Goal: Task Accomplishment & Management: Use online tool/utility

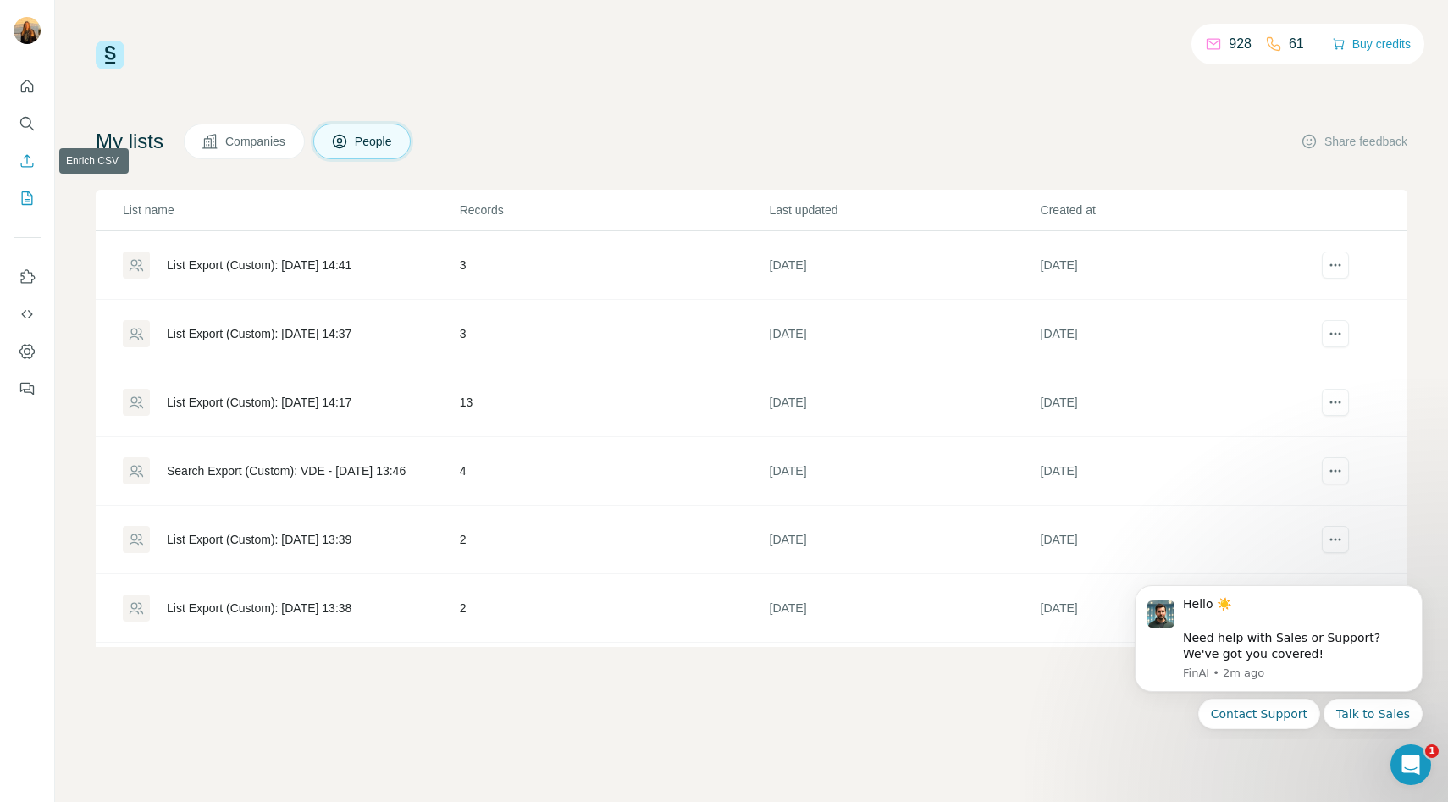
click at [26, 160] on icon "Enrich CSV" at bounding box center [27, 160] width 13 height 13
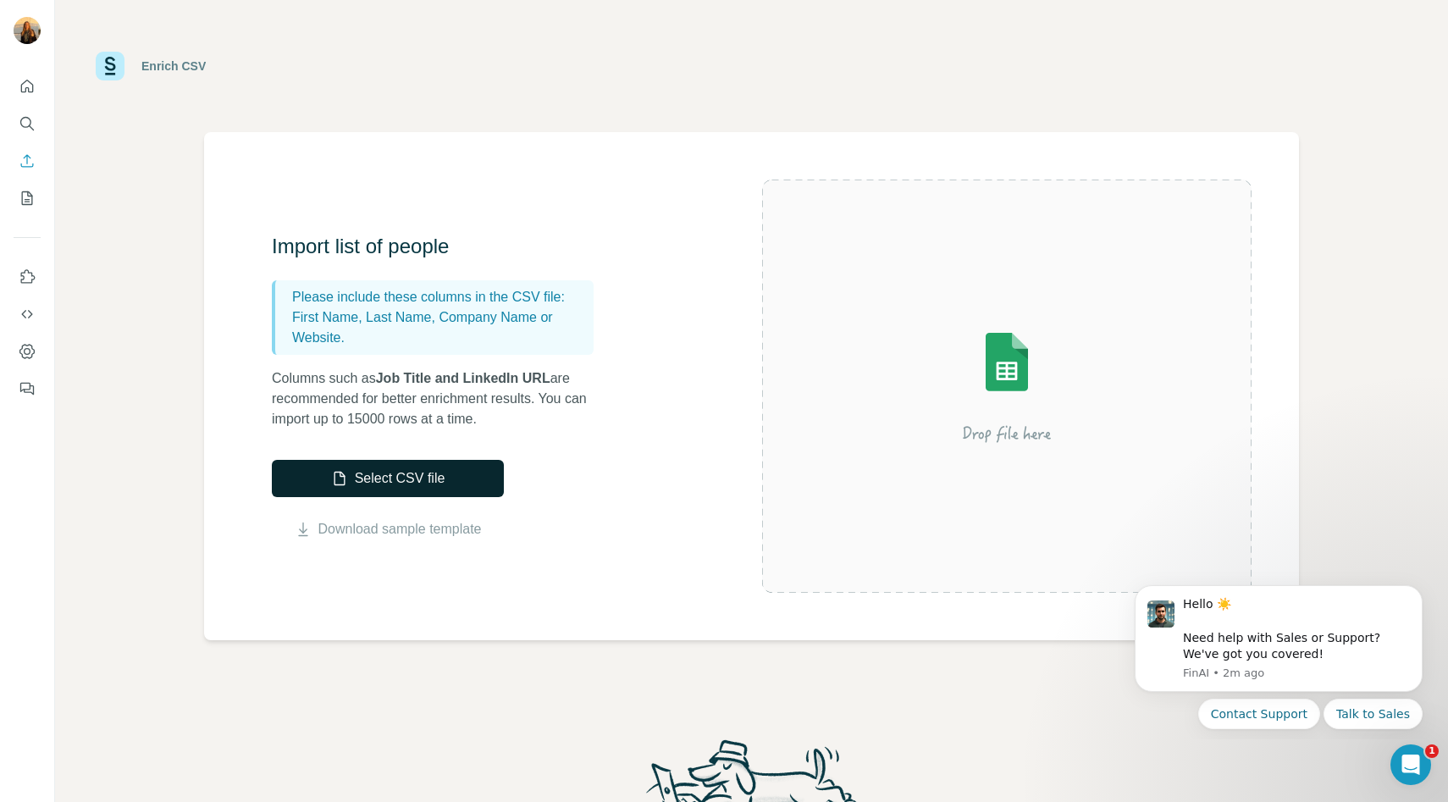
click at [419, 494] on button "Select CSV file" at bounding box center [388, 478] width 232 height 37
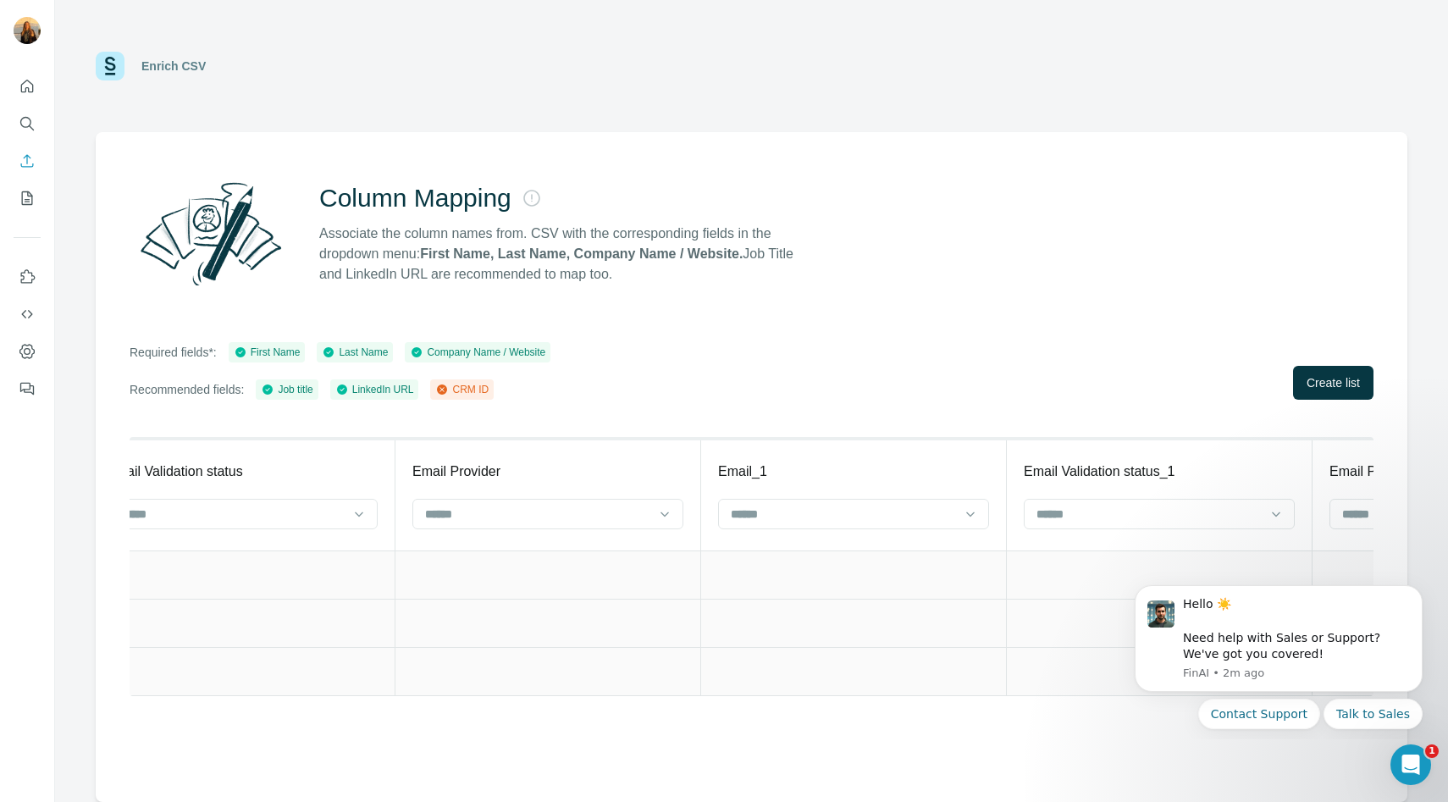
scroll to position [0, 3343]
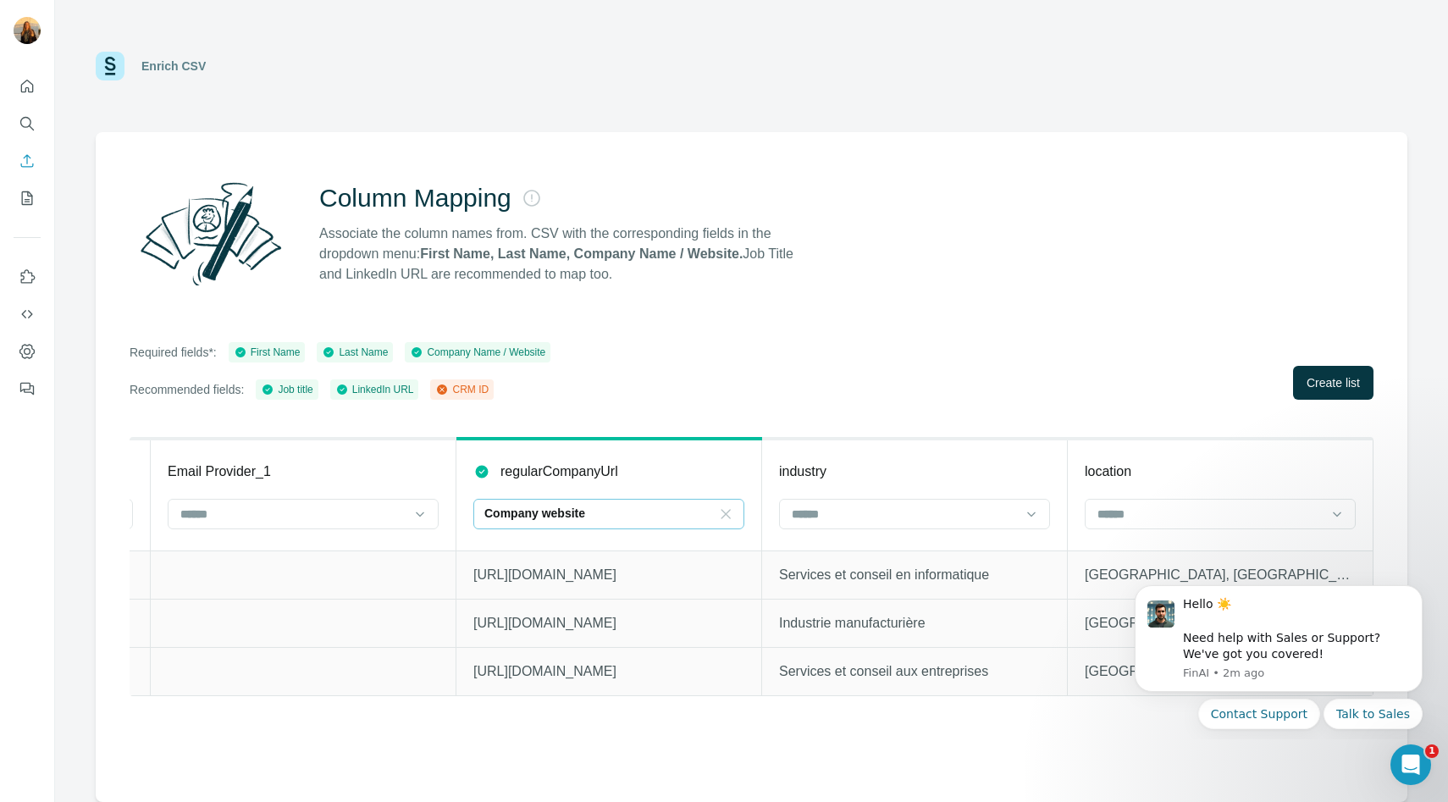
click at [726, 511] on icon at bounding box center [725, 514] width 17 height 17
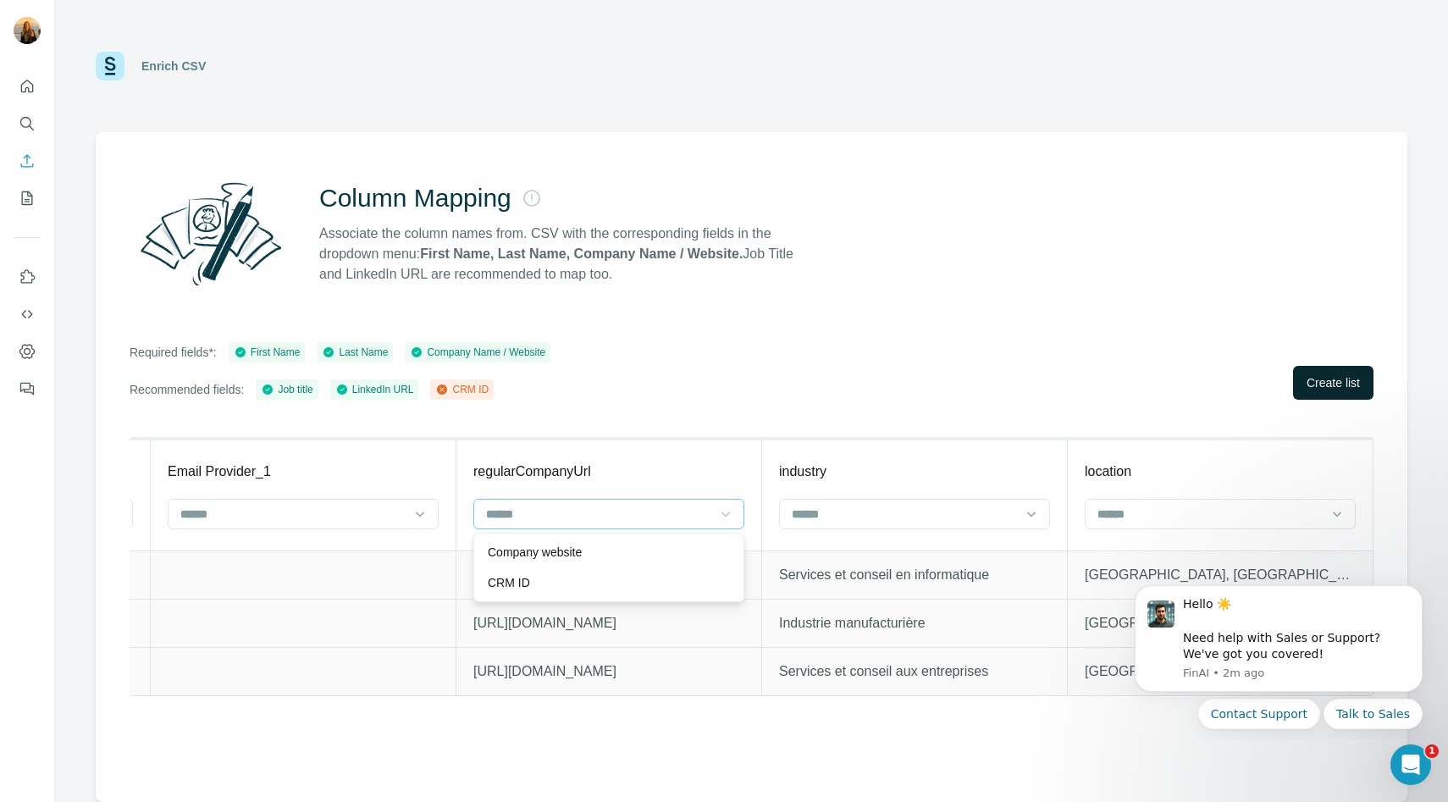
click at [1347, 379] on span "Create list" at bounding box center [1333, 382] width 53 height 17
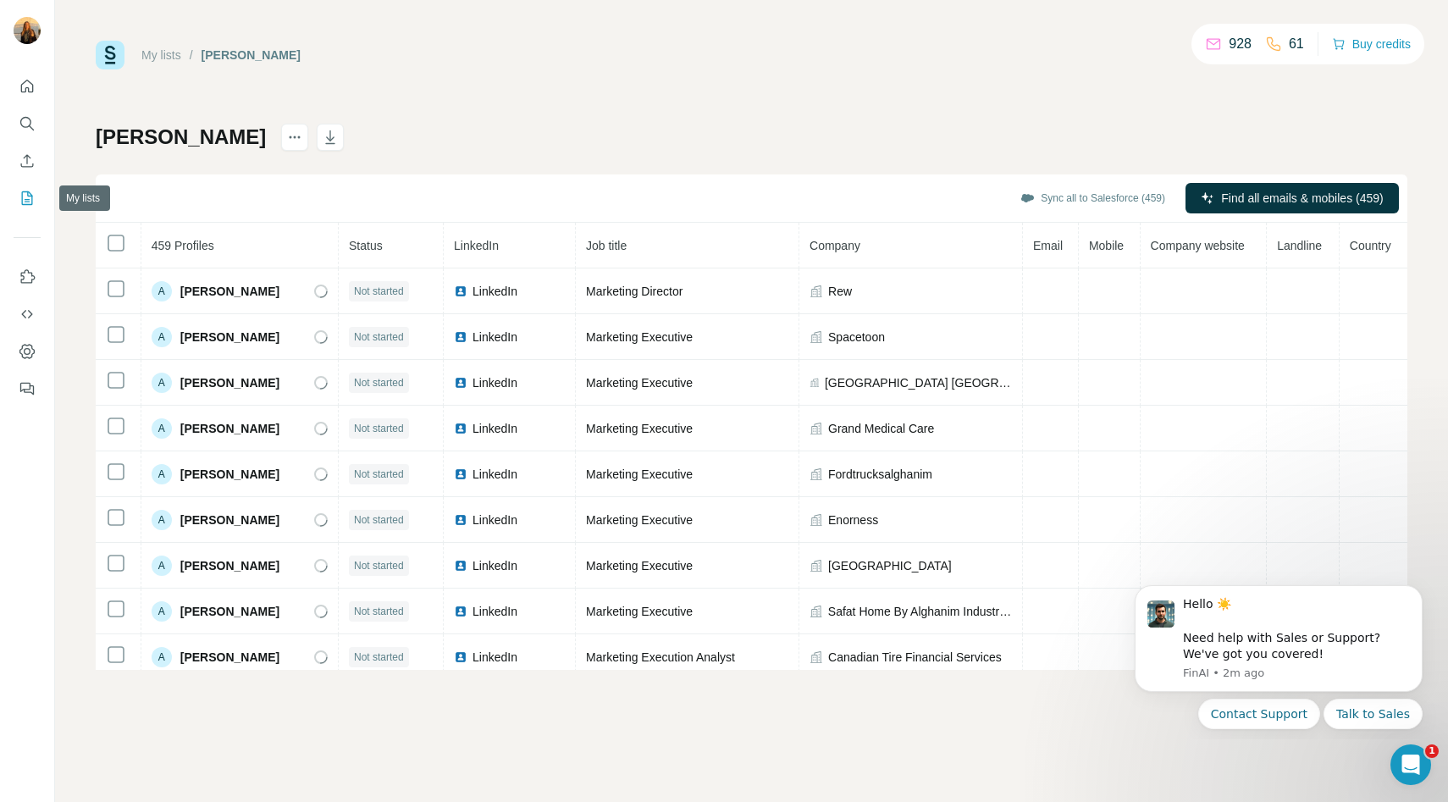
click at [28, 202] on icon "My lists" at bounding box center [29, 196] width 8 height 11
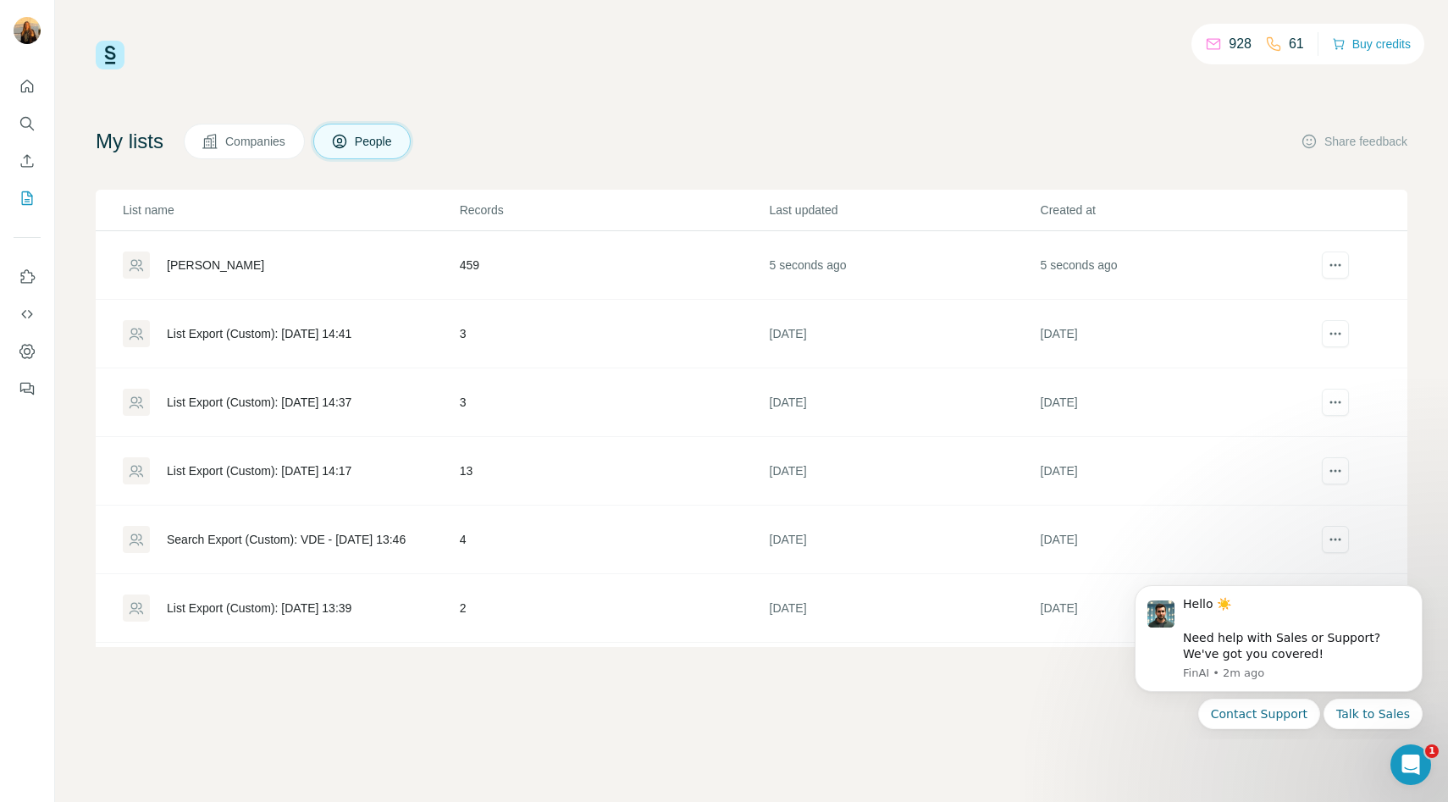
click at [179, 262] on div "[PERSON_NAME]" at bounding box center [215, 265] width 97 height 17
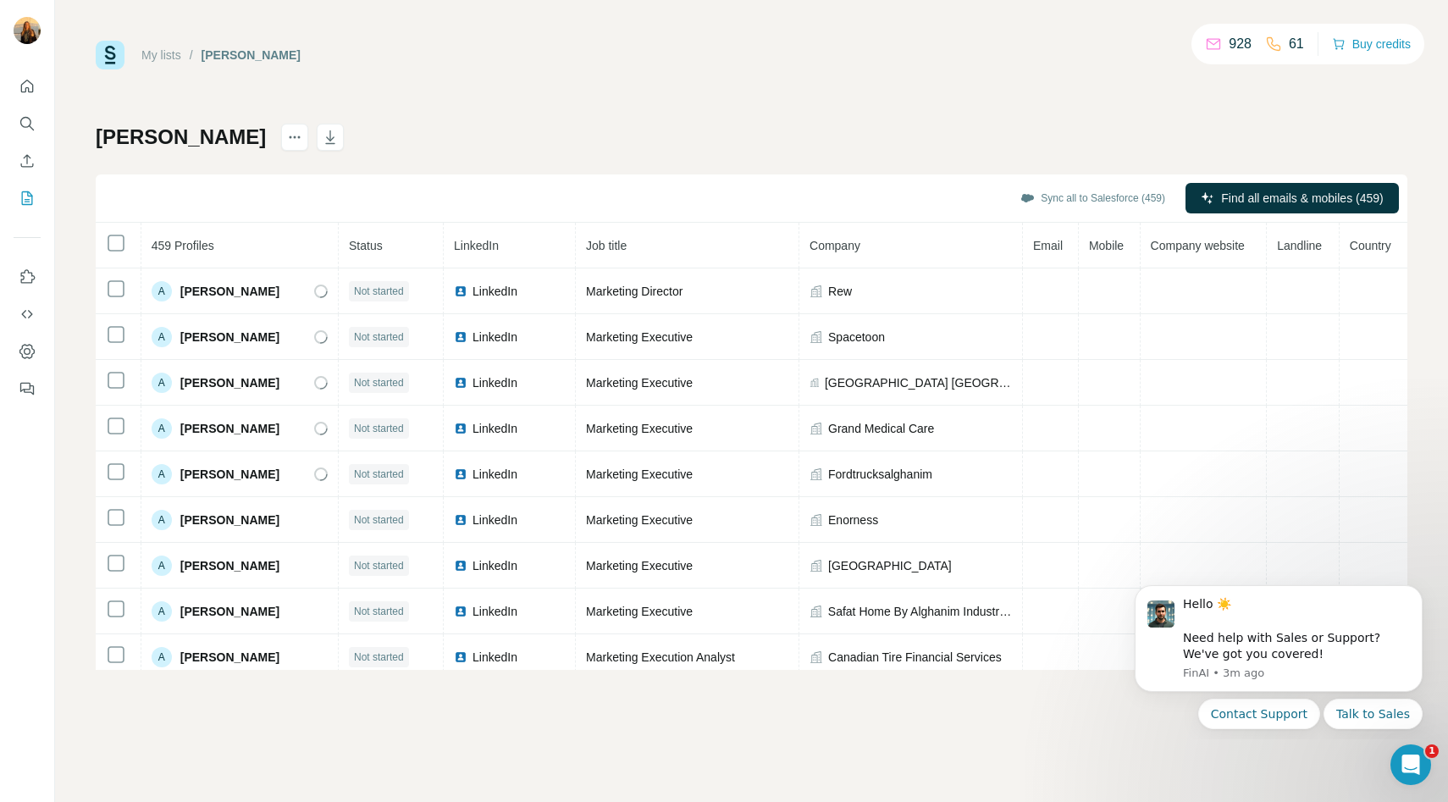
click at [126, 244] on th at bounding box center [119, 246] width 46 height 46
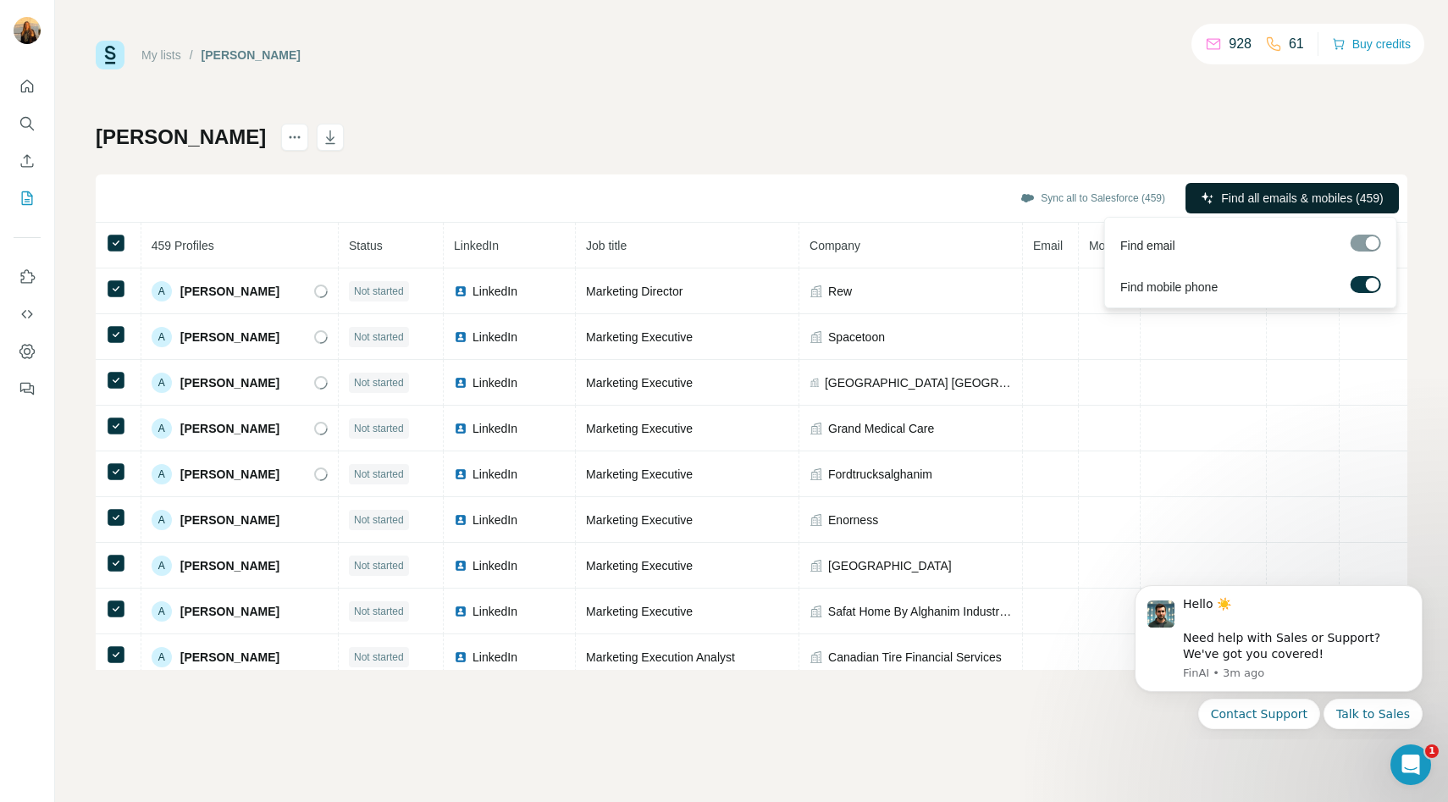
click at [1350, 202] on span "Find all emails & mobiles (459)" at bounding box center [1302, 198] width 162 height 17
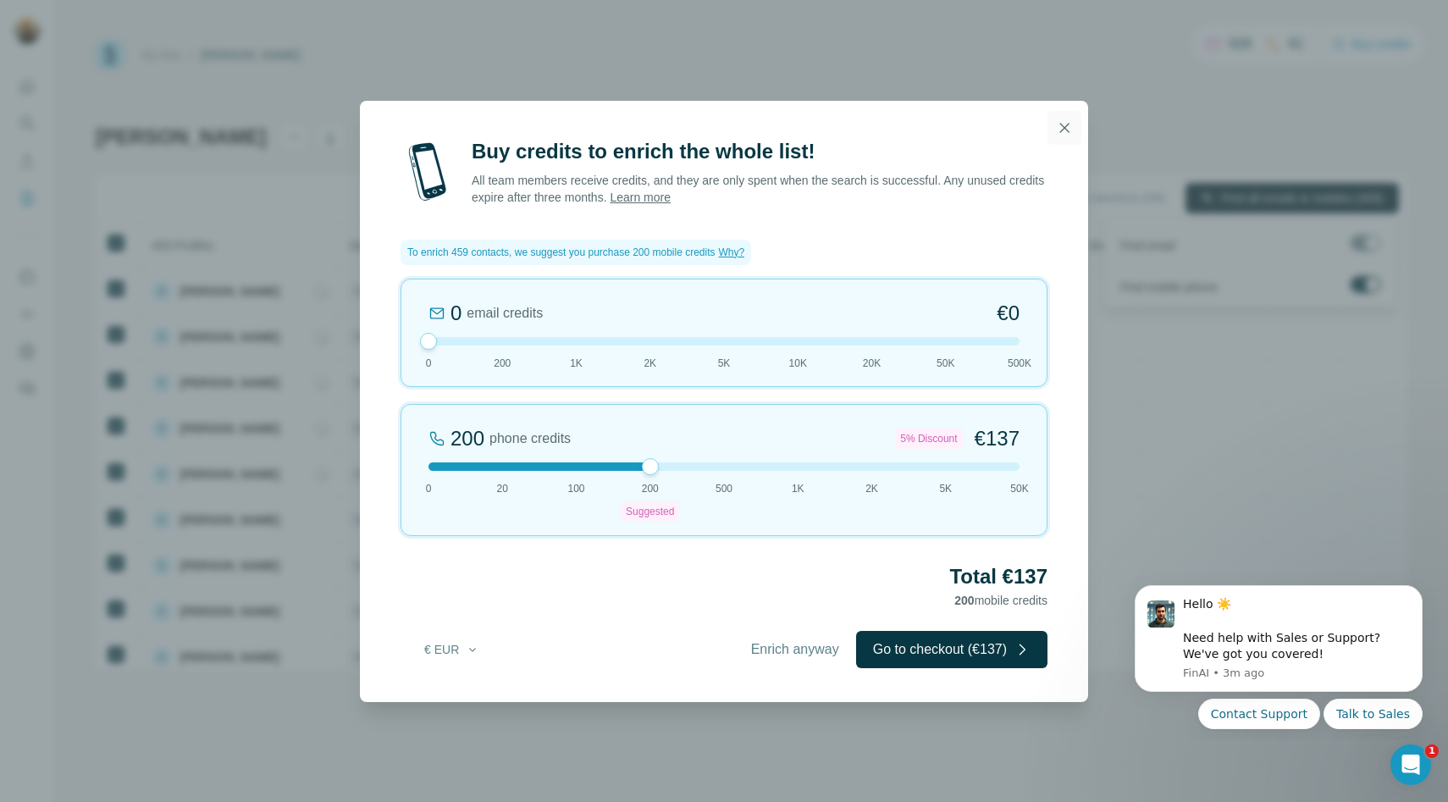
click at [1063, 142] on button "button" at bounding box center [1065, 128] width 34 height 34
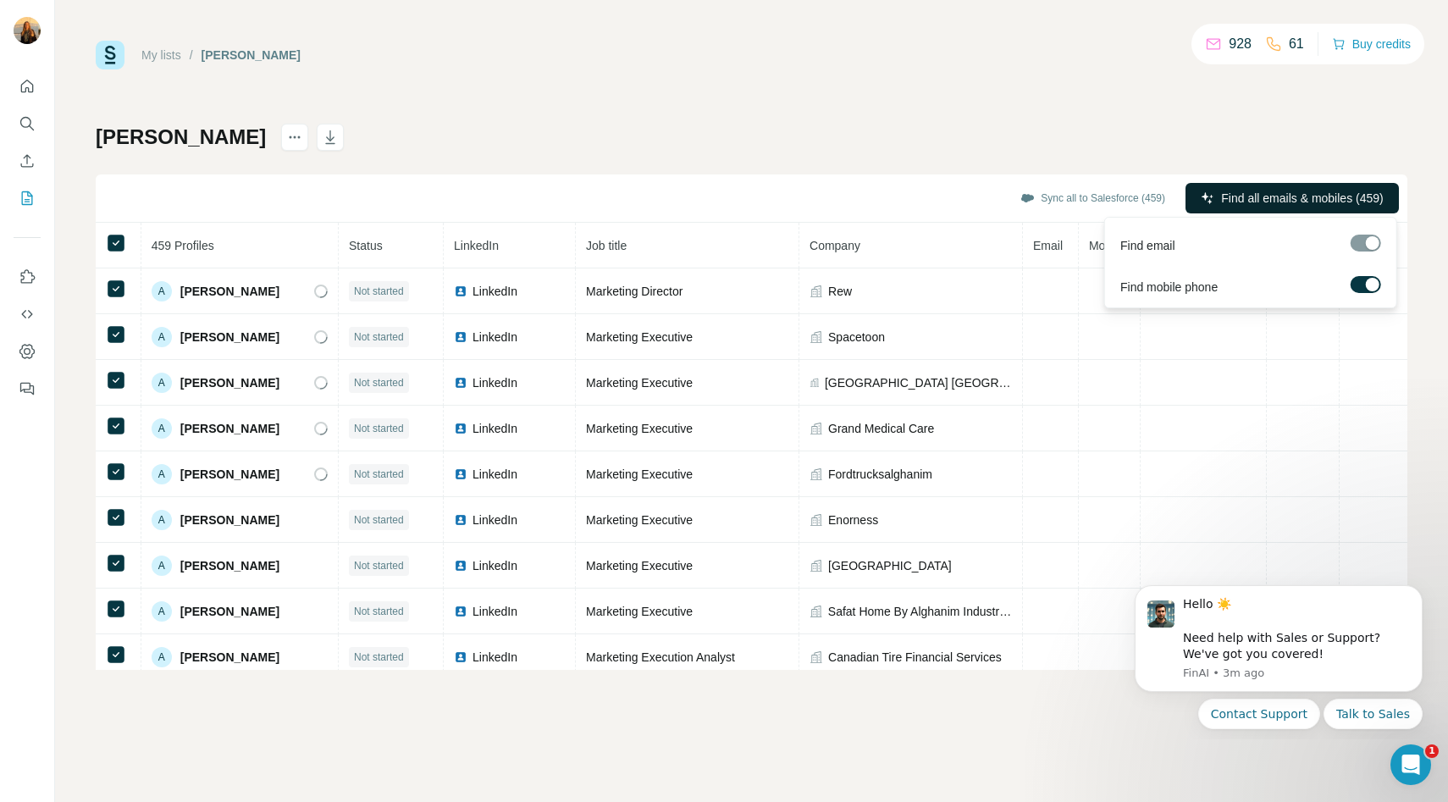
click at [1369, 286] on div at bounding box center [1373, 285] width 14 height 14
click at [1317, 206] on span "Find all emails (459)" at bounding box center [1331, 198] width 107 height 17
